Goal: Task Accomplishment & Management: Manage account settings

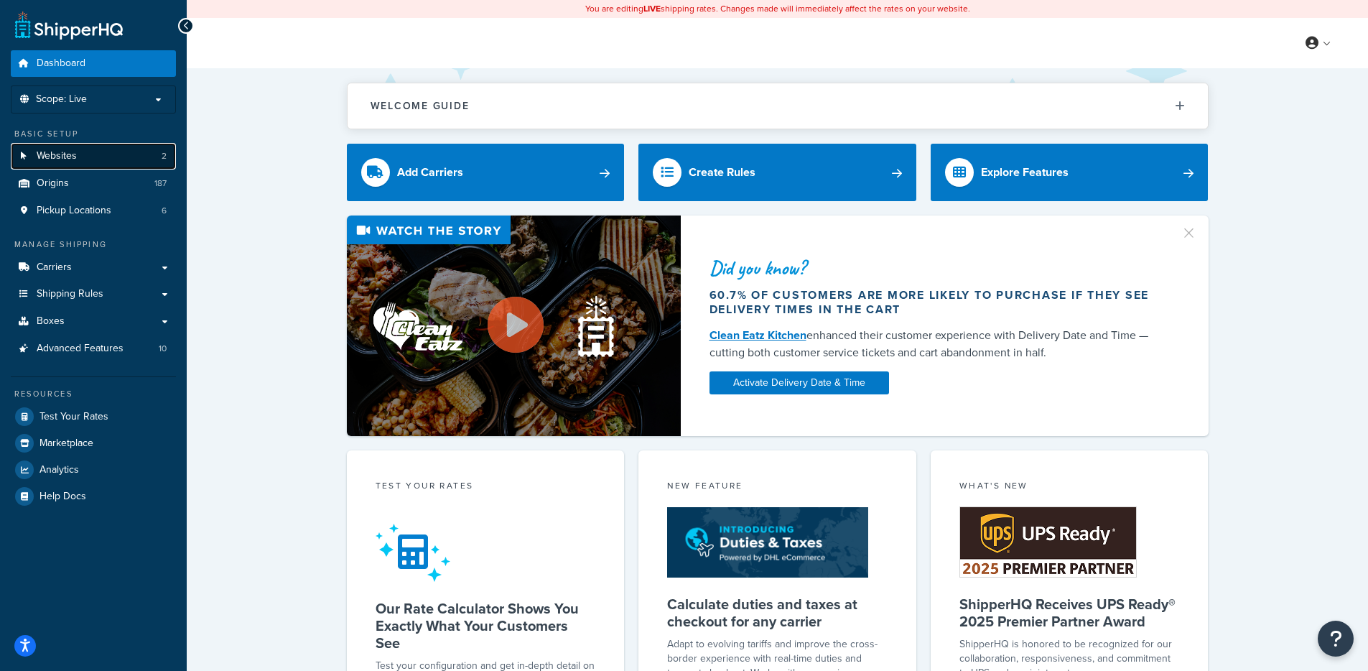
click at [110, 164] on link "Websites 2" at bounding box center [93, 156] width 165 height 27
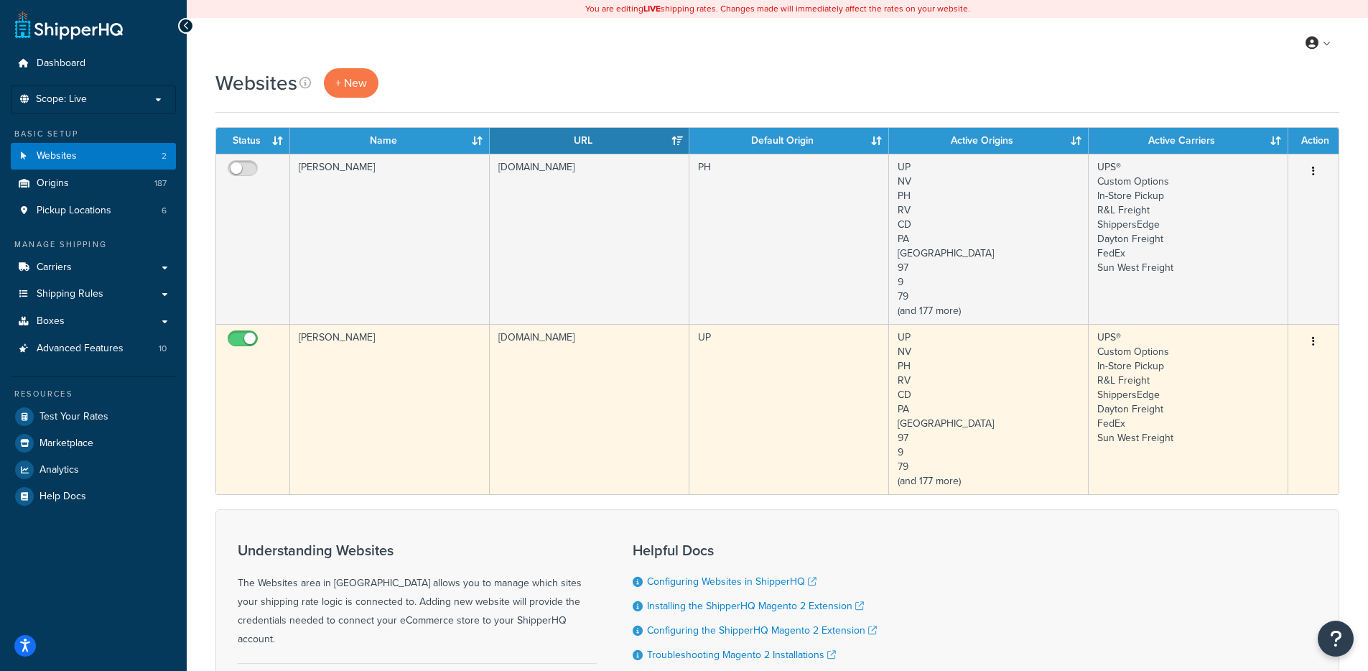
click at [426, 358] on td "[PERSON_NAME]" at bounding box center [390, 409] width 200 height 170
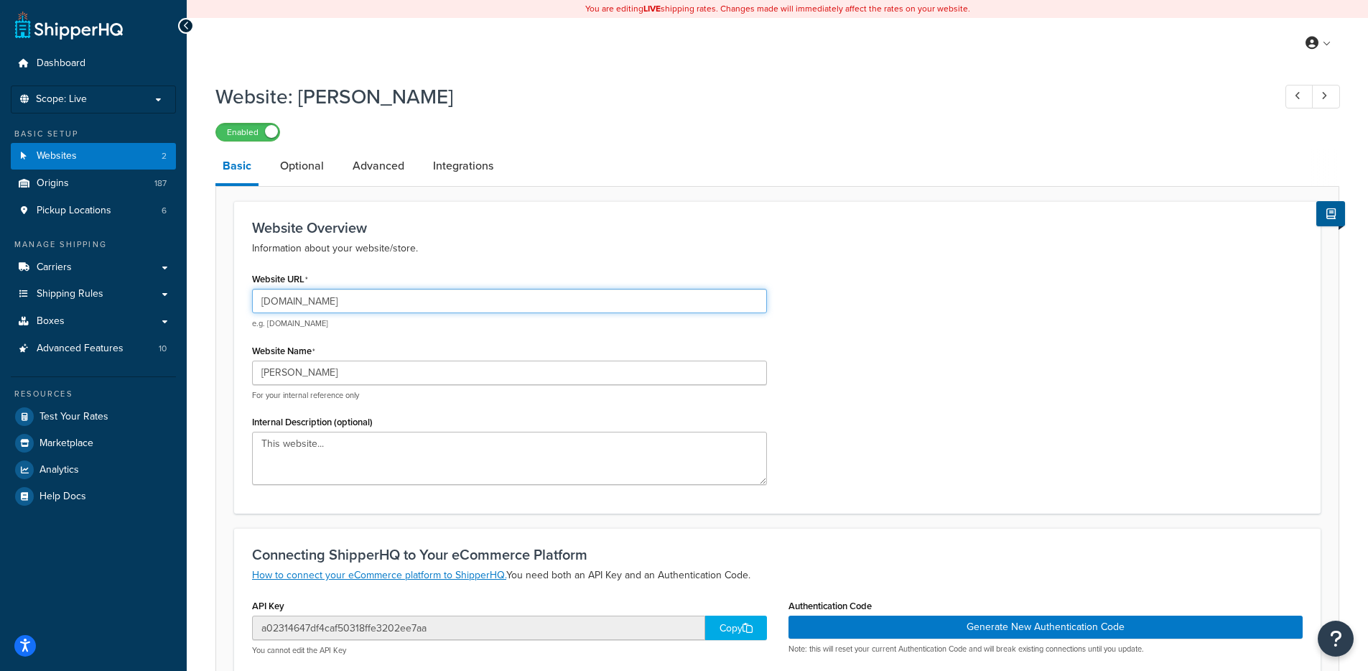
click at [315, 292] on input "bascousa.com" at bounding box center [509, 301] width 515 height 24
click at [316, 292] on input "bascousa.com" at bounding box center [509, 301] width 515 height 24
